Goal: Transaction & Acquisition: Book appointment/travel/reservation

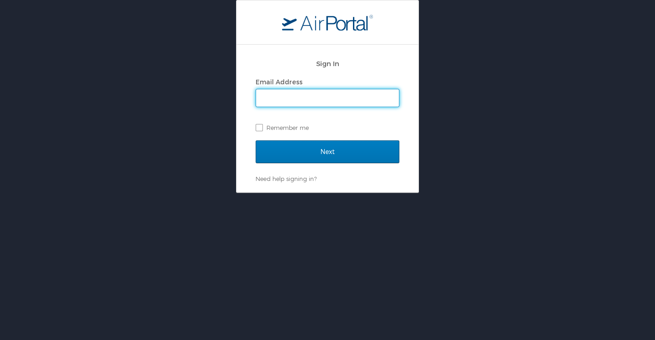
type input "[PERSON_NAME][EMAIL_ADDRESS][DOMAIN_NAME]"
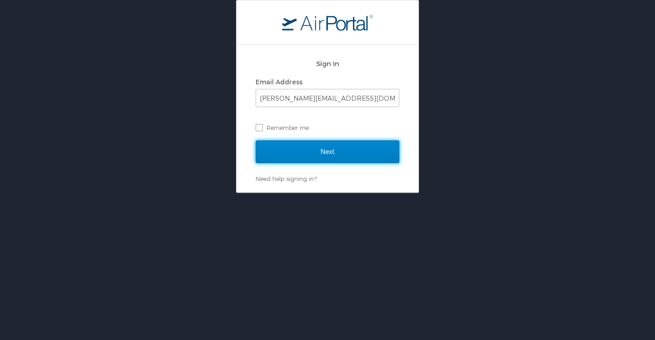
click at [325, 152] on input "Next" at bounding box center [328, 151] width 144 height 23
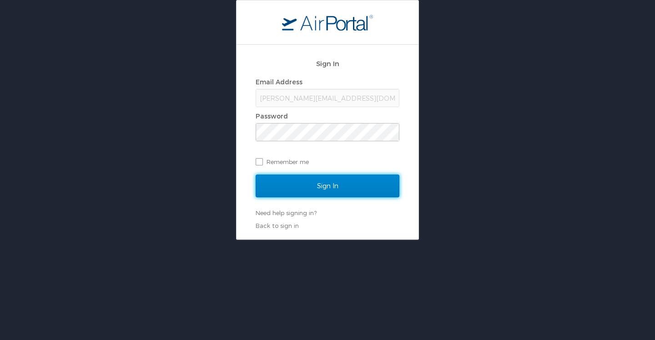
click at [336, 190] on input "Sign In" at bounding box center [328, 185] width 144 height 23
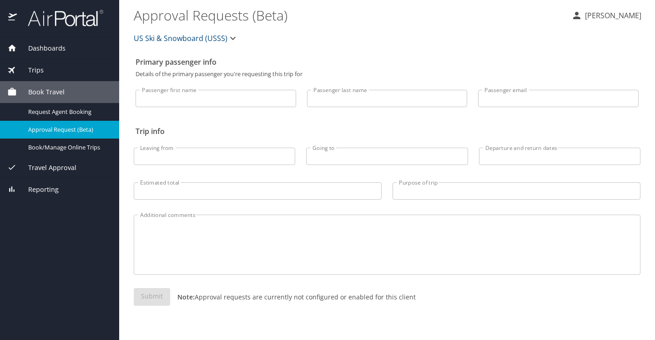
click at [55, 92] on span "Book Travel" at bounding box center [41, 92] width 48 height 10
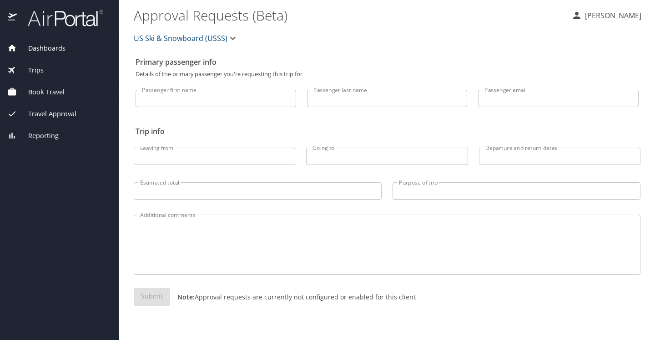
click at [55, 92] on span "Book Travel" at bounding box center [41, 92] width 48 height 10
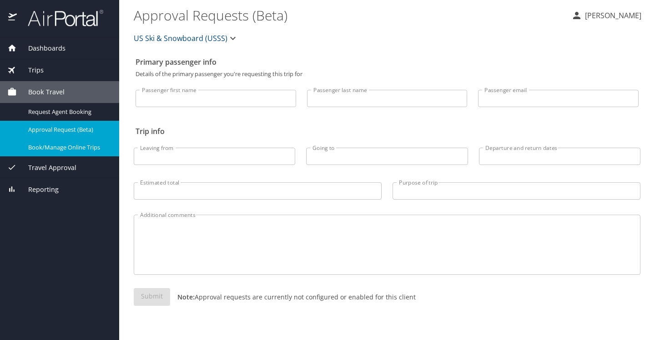
click at [52, 149] on span "Book/Manage Online Trips" at bounding box center [68, 147] width 80 height 9
